Goal: Transaction & Acquisition: Download file/media

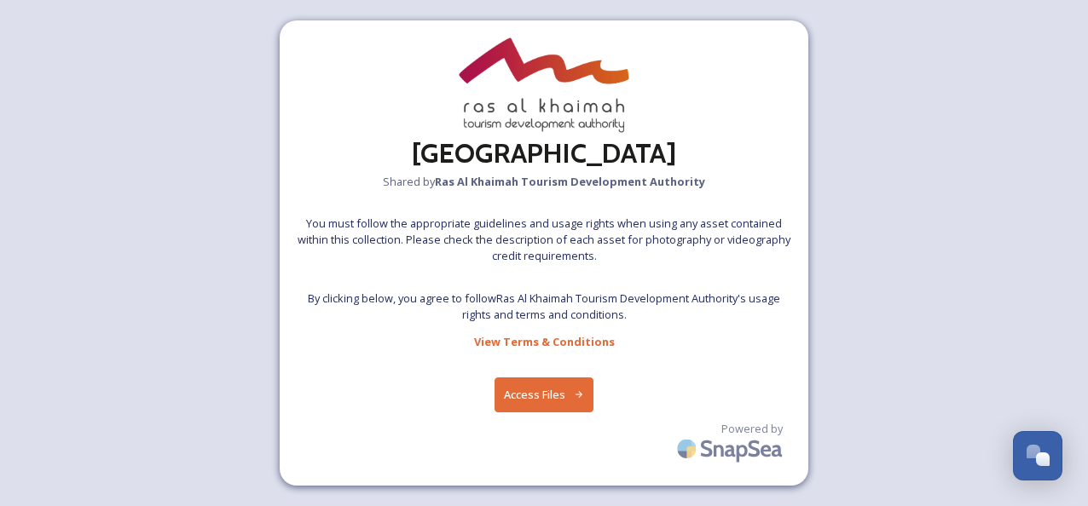
click at [576, 393] on icon at bounding box center [579, 395] width 11 height 11
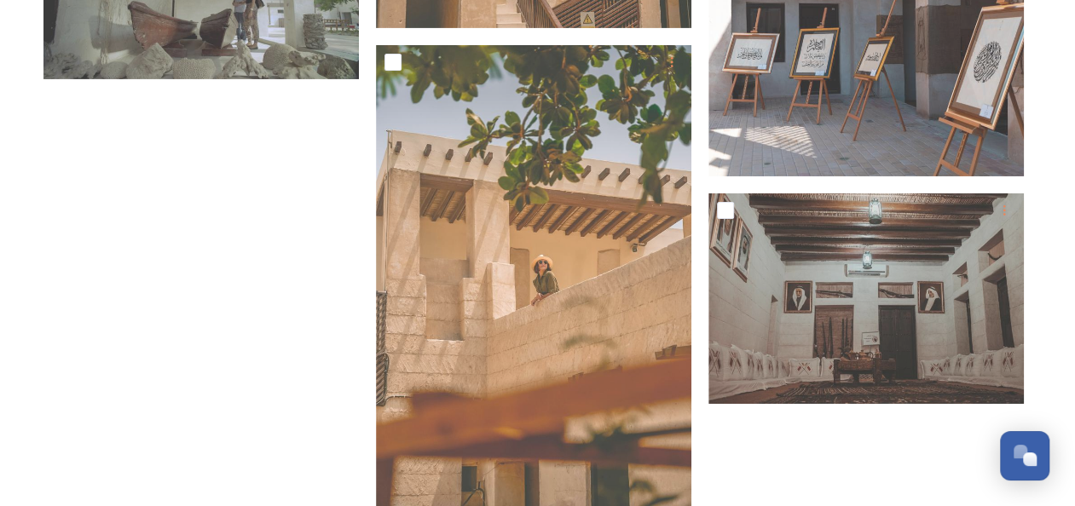
scroll to position [5713, 0]
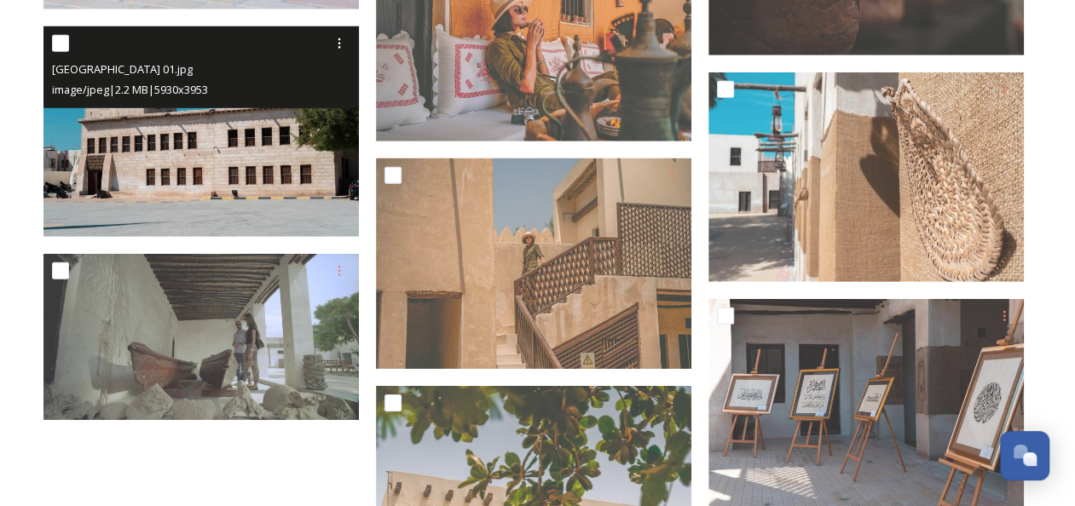
click at [223, 142] on img at bounding box center [200, 131] width 315 height 211
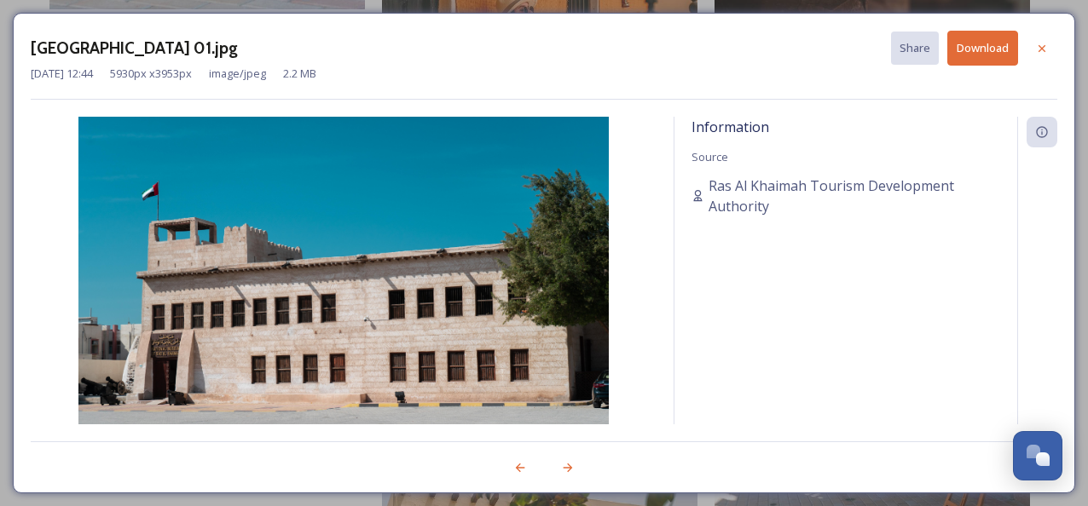
click at [979, 46] on button "Download" at bounding box center [982, 48] width 71 height 35
click at [1048, 44] on icon at bounding box center [1042, 49] width 14 height 14
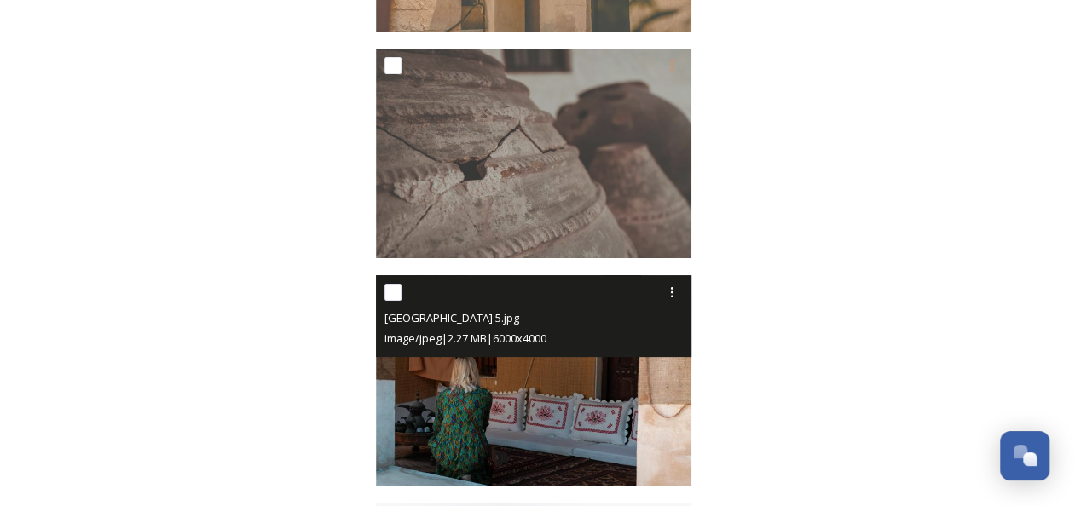
scroll to position [6650, 0]
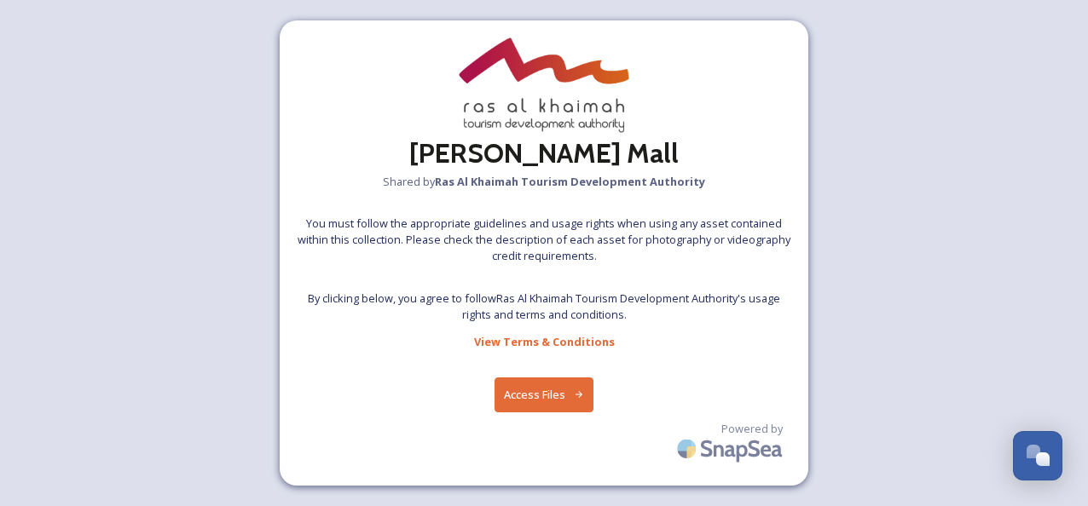
click at [558, 384] on button "Access Files" at bounding box center [545, 395] width 100 height 35
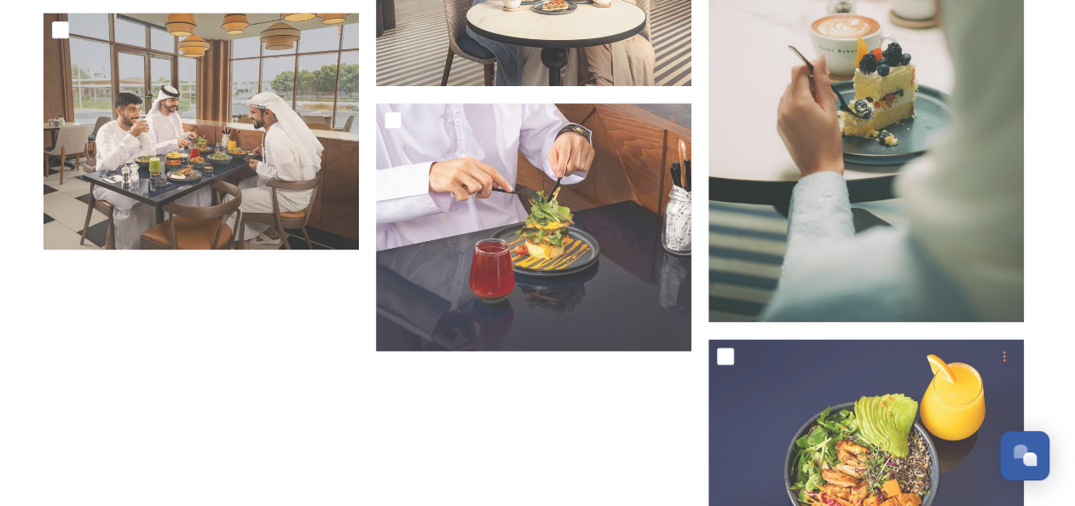
scroll to position [745, 0]
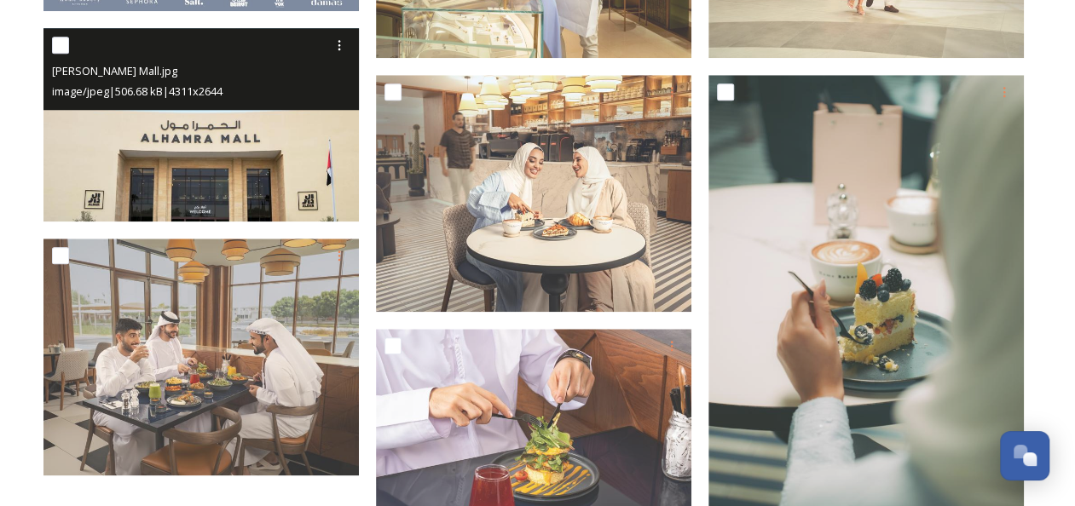
click at [259, 167] on img at bounding box center [200, 125] width 315 height 194
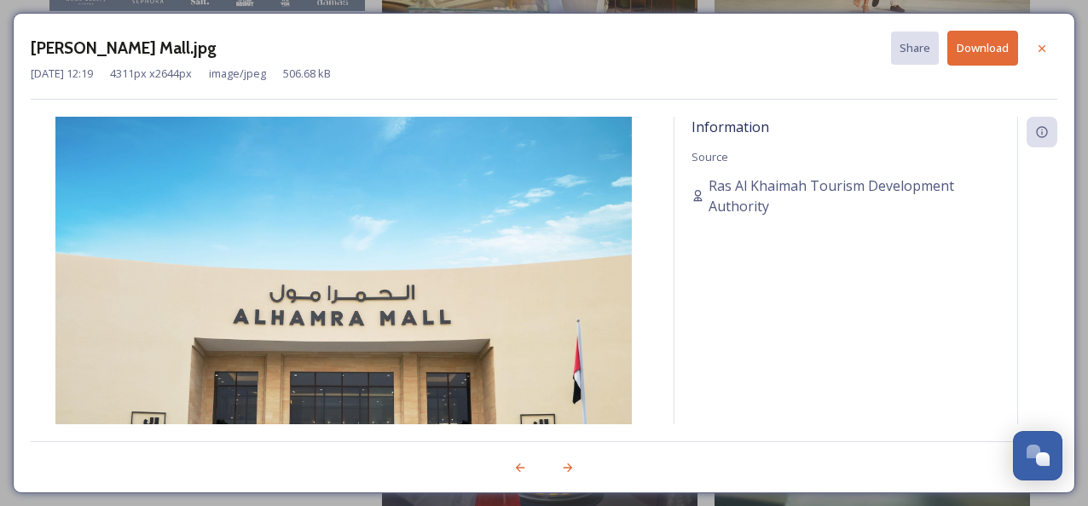
click at [978, 56] on button "Download" at bounding box center [982, 48] width 71 height 35
click at [1047, 49] on icon at bounding box center [1042, 49] width 14 height 14
